Goal: Obtain resource: Download file/media

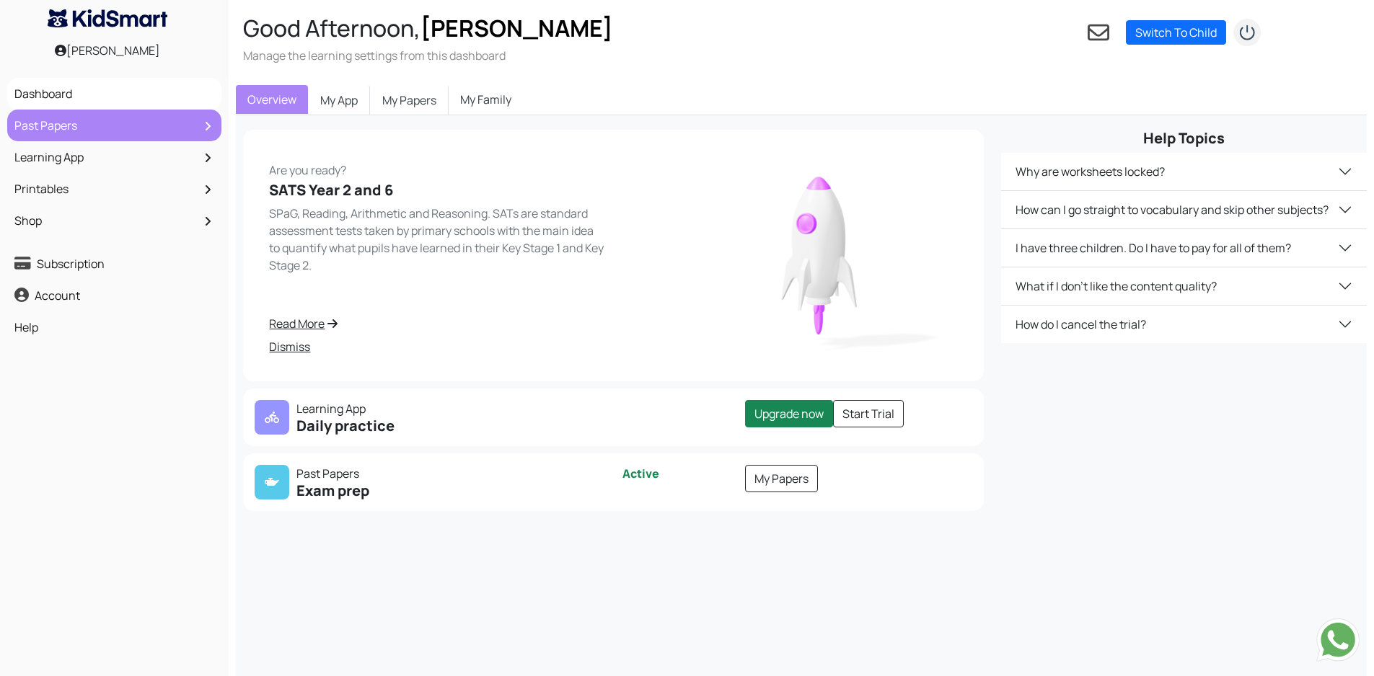
click at [67, 130] on link "Past Papers" at bounding box center [114, 125] width 207 height 25
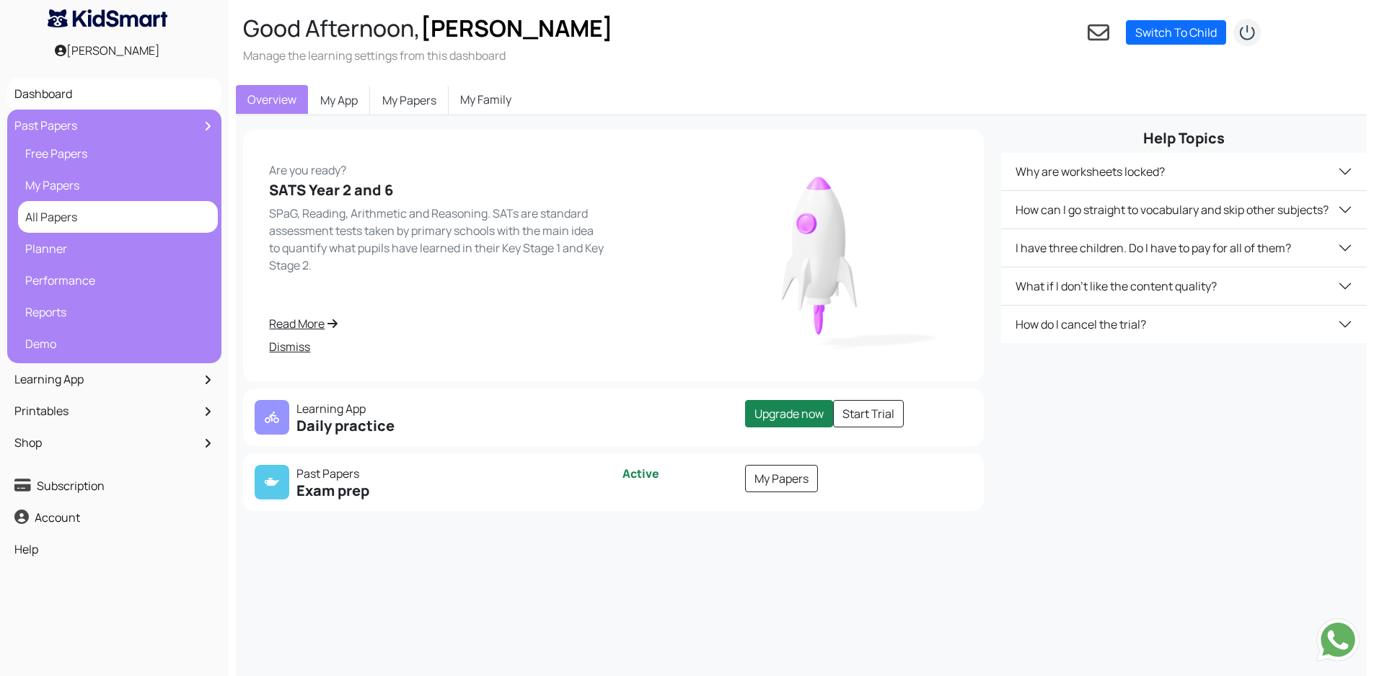
click at [70, 220] on link "All Papers" at bounding box center [118, 217] width 193 height 25
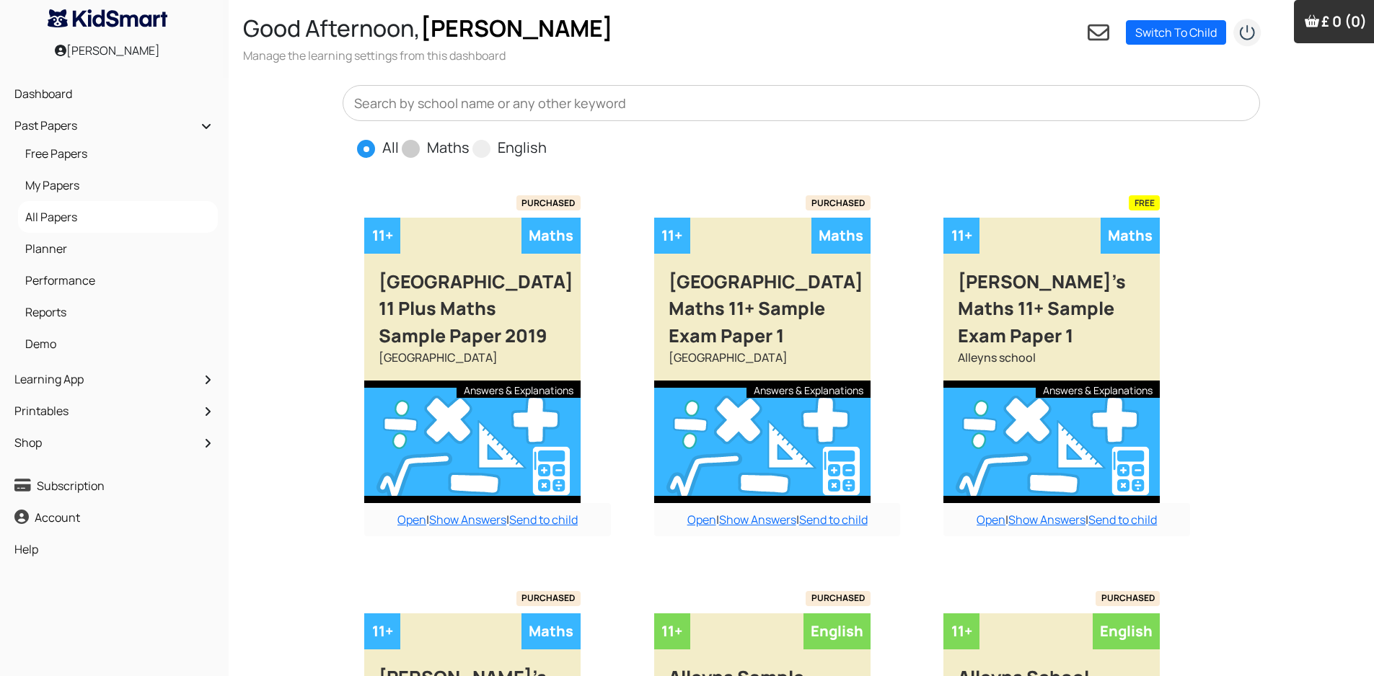
click at [412, 149] on span at bounding box center [411, 149] width 18 height 18
click at [469, 146] on input "Maths" at bounding box center [473, 141] width 9 height 9
radio input "true"
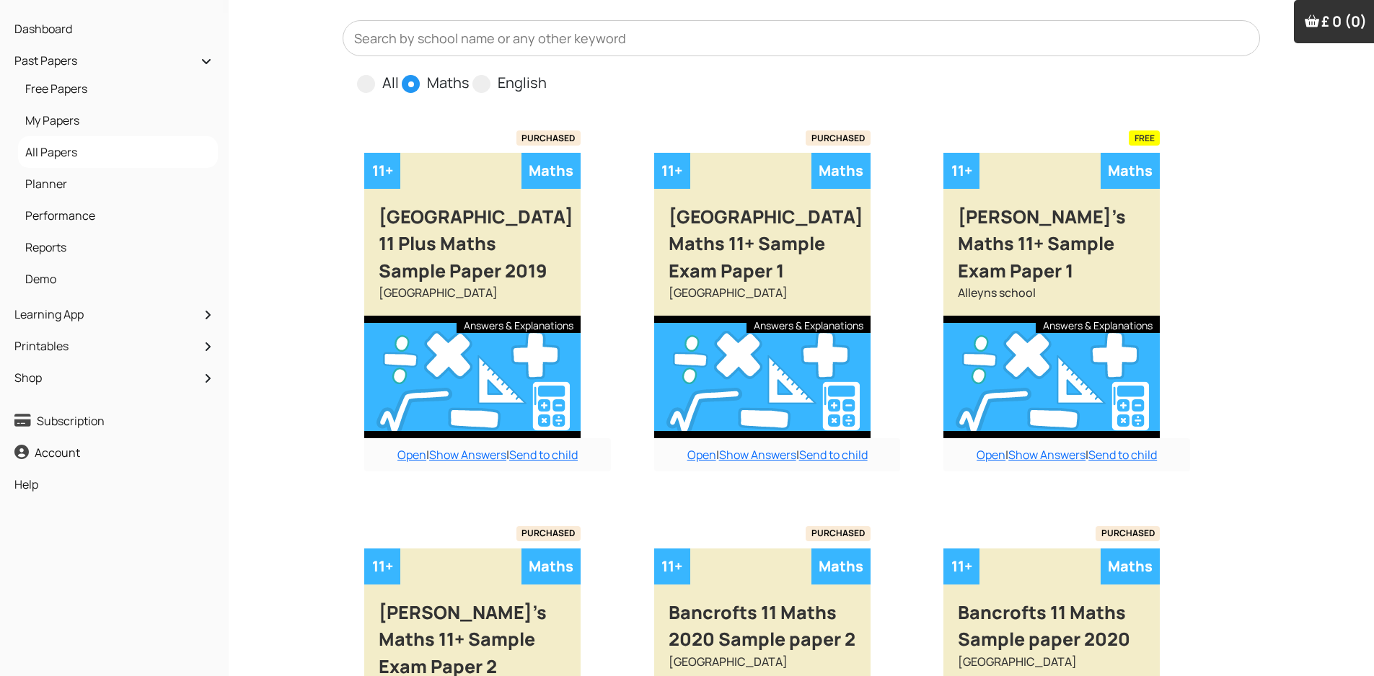
scroll to position [361, 0]
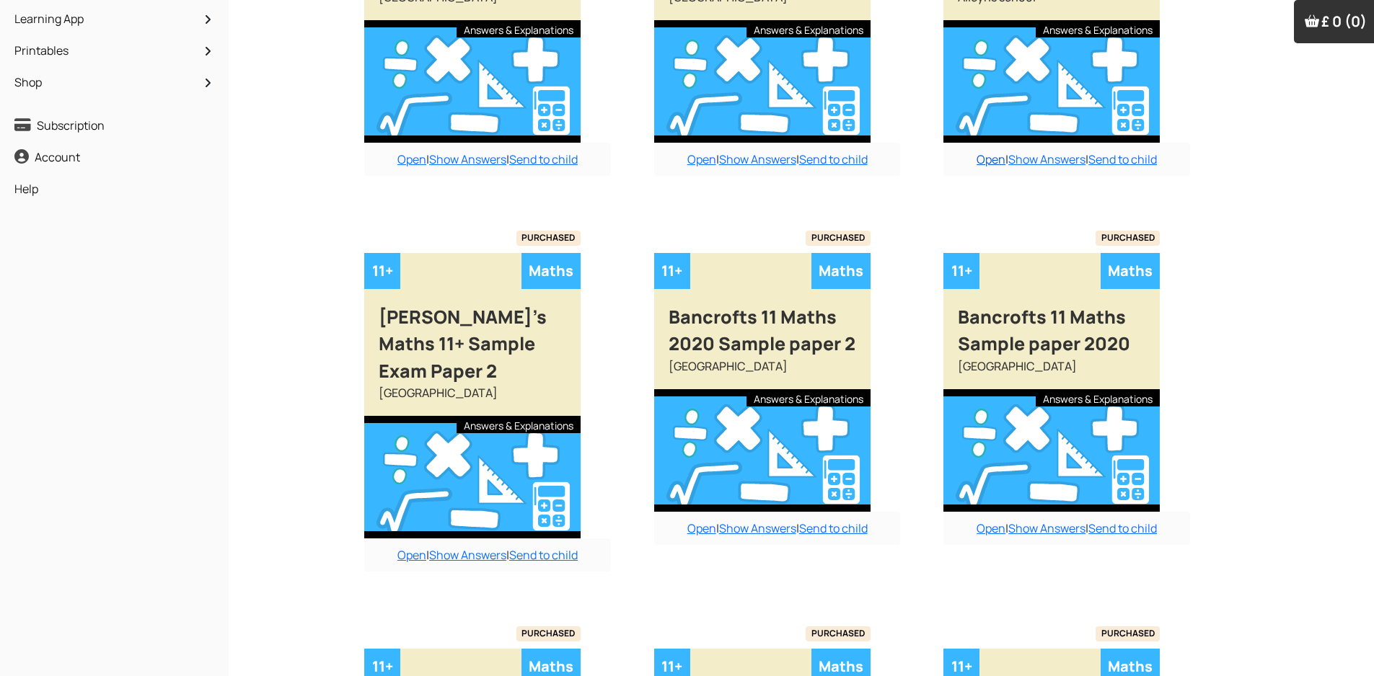
click at [990, 151] on link "Open" at bounding box center [990, 159] width 29 height 16
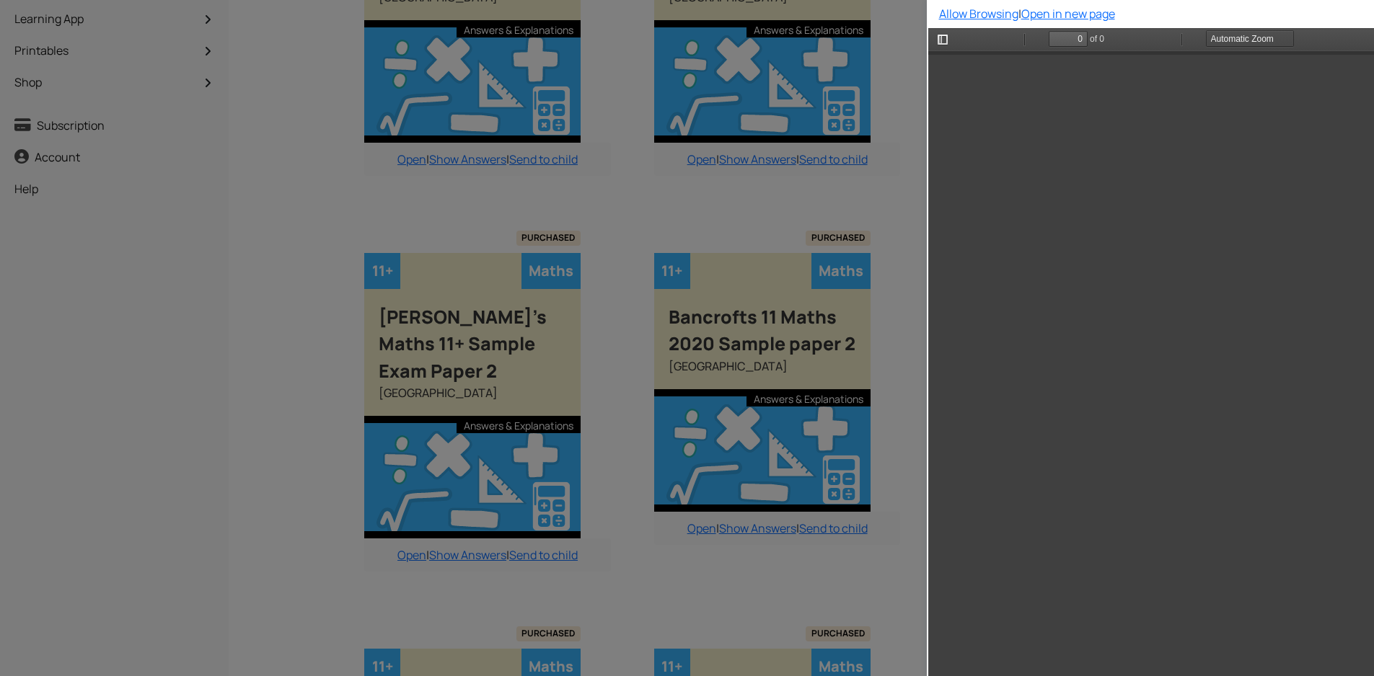
scroll to position [0, 0]
type input "3"
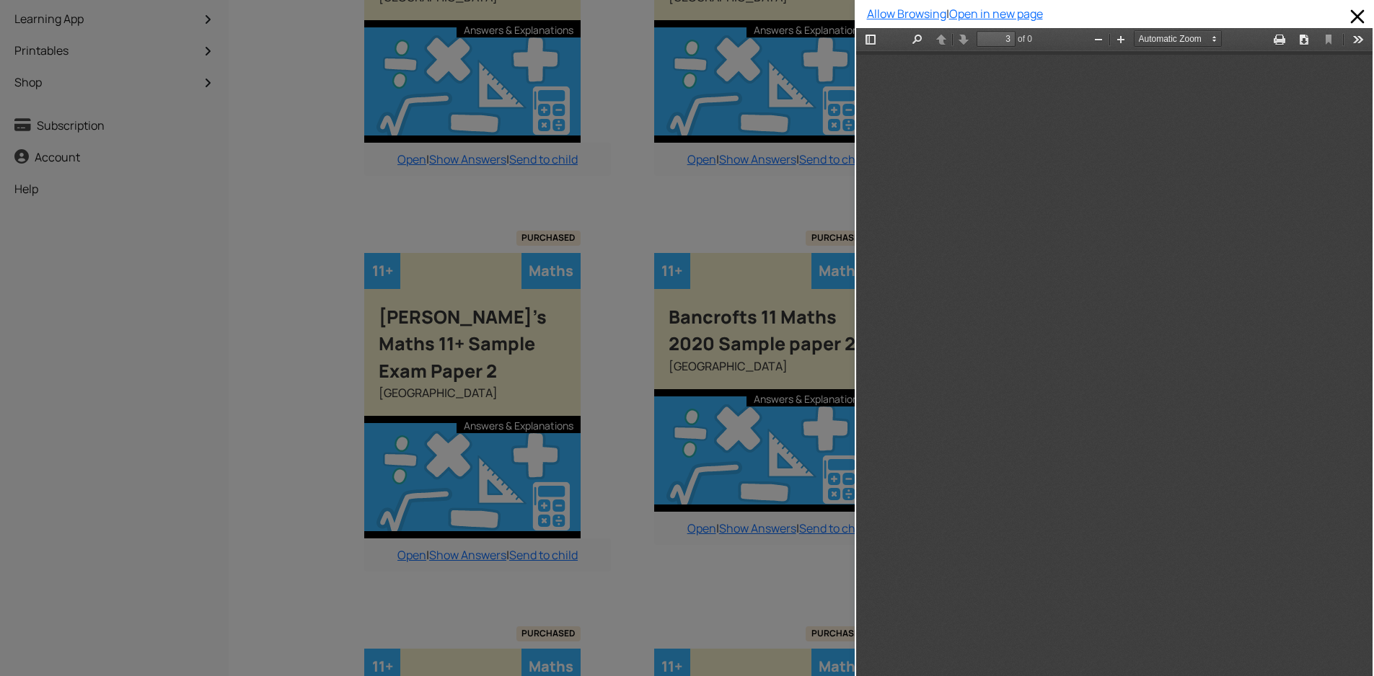
scroll to position [1660, 0]
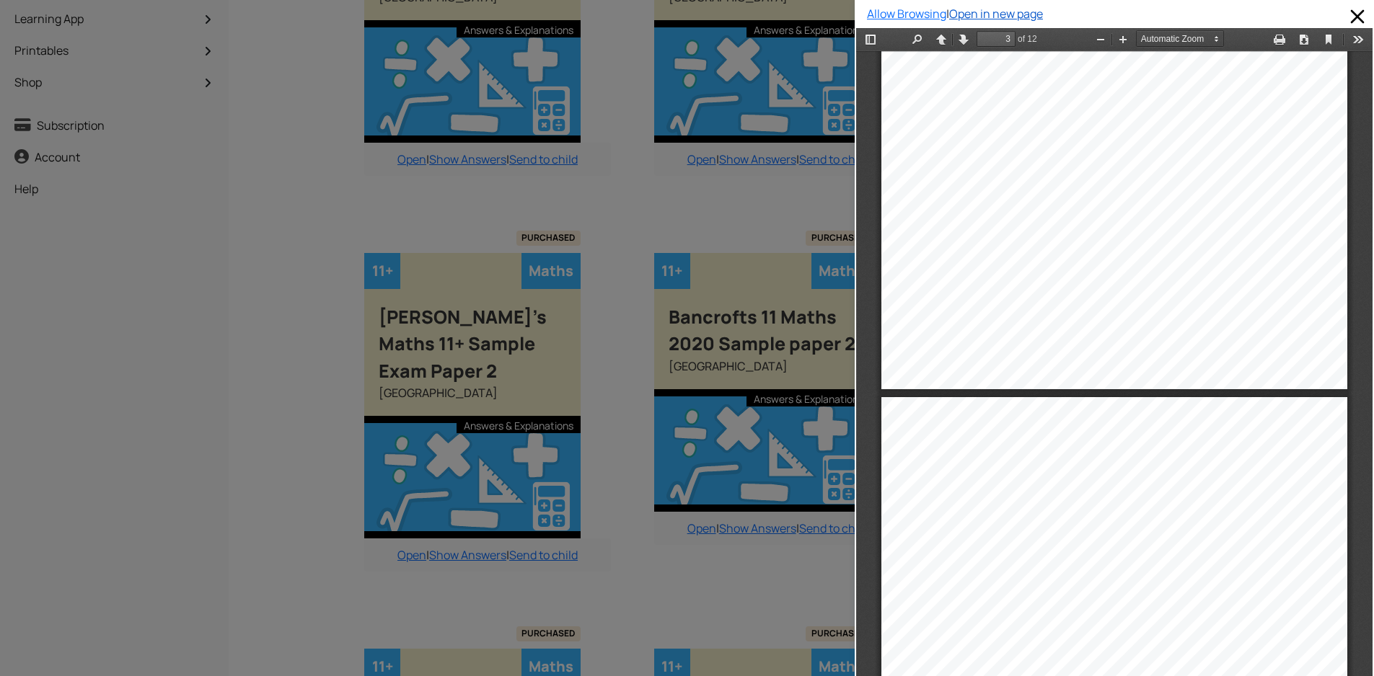
click at [1025, 15] on link "Open in new page" at bounding box center [996, 14] width 94 height 16
